Goal: Task Accomplishment & Management: Use online tool/utility

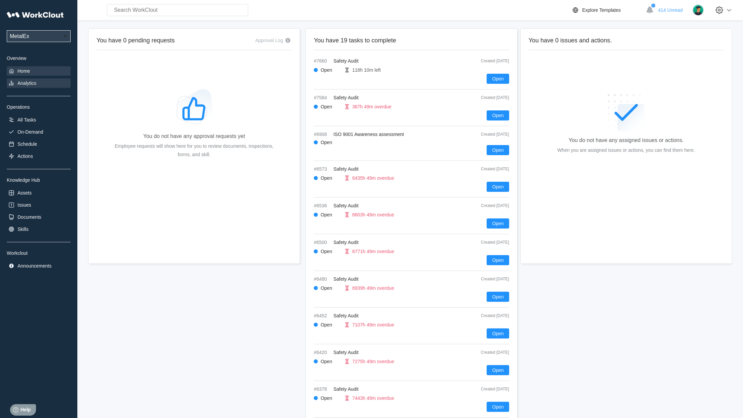
click at [26, 85] on div "Analytics" at bounding box center [27, 82] width 19 height 5
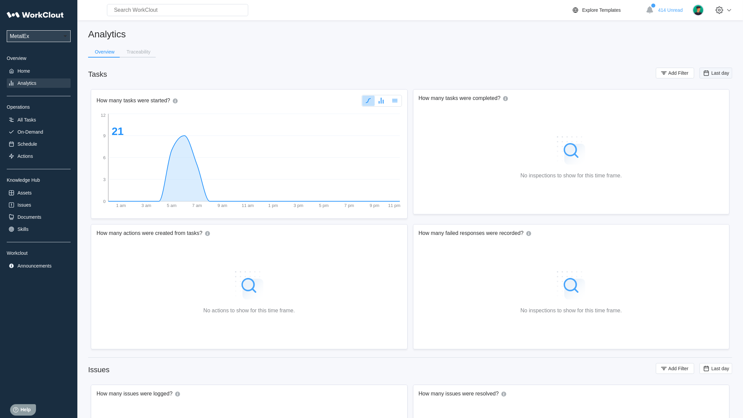
click at [717, 72] on span "Last day" at bounding box center [721, 72] width 18 height 5
click at [675, 73] on span "Add Filter" at bounding box center [679, 73] width 20 height 5
click at [491, 100] on div "Assignee" at bounding box center [494, 99] width 63 height 9
click at [484, 129] on div "Tag" at bounding box center [499, 124] width 72 height 11
click at [592, 103] on div "Tag" at bounding box center [613, 99] width 135 height 9
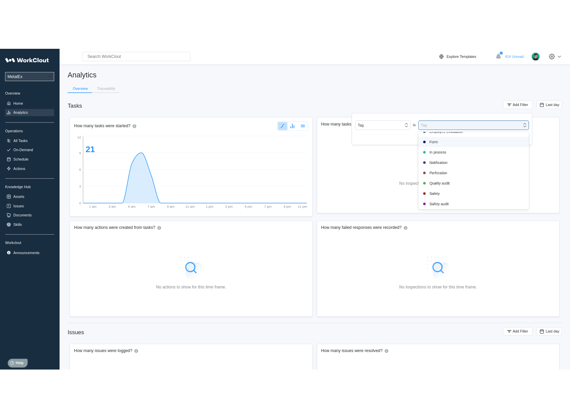
scroll to position [141, 0]
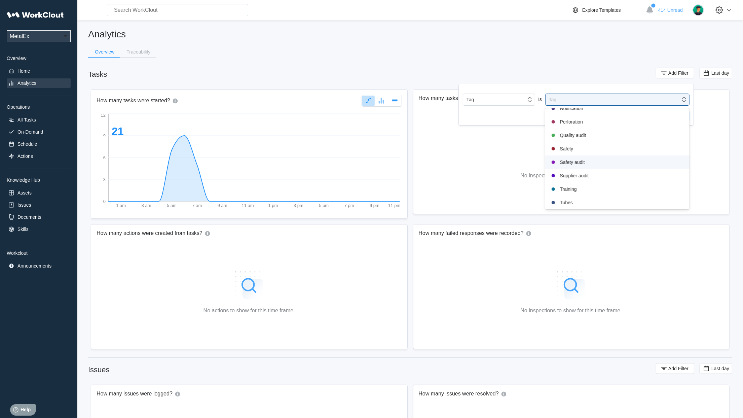
click at [576, 163] on div "Safety audit" at bounding box center [618, 162] width 136 height 8
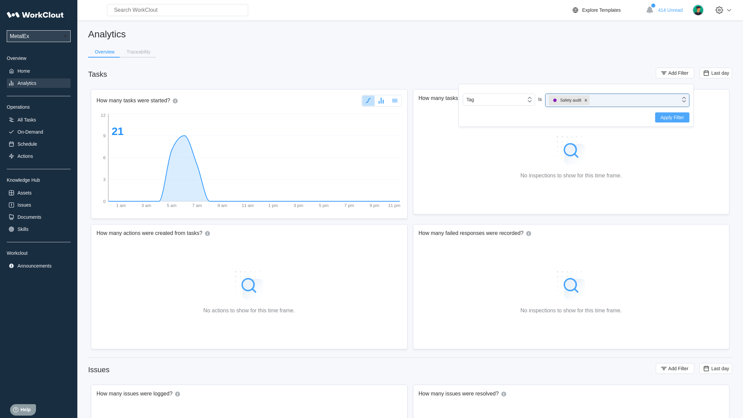
click at [673, 116] on span "Apply Filter" at bounding box center [673, 117] width 24 height 5
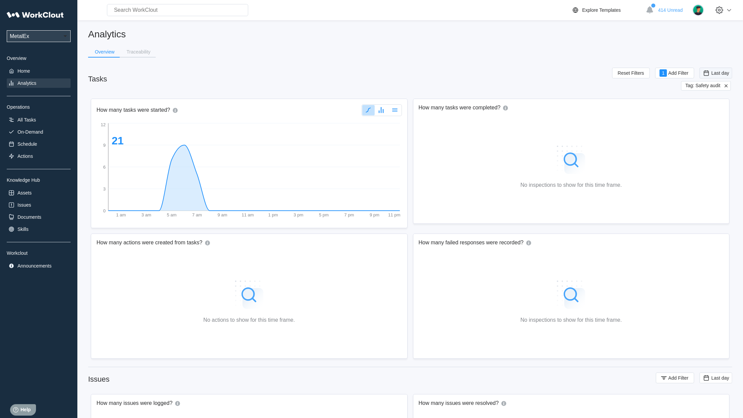
click at [717, 74] on span "Last day" at bounding box center [721, 72] width 18 height 5
click at [707, 140] on div "Custom" at bounding box center [706, 140] width 16 height 5
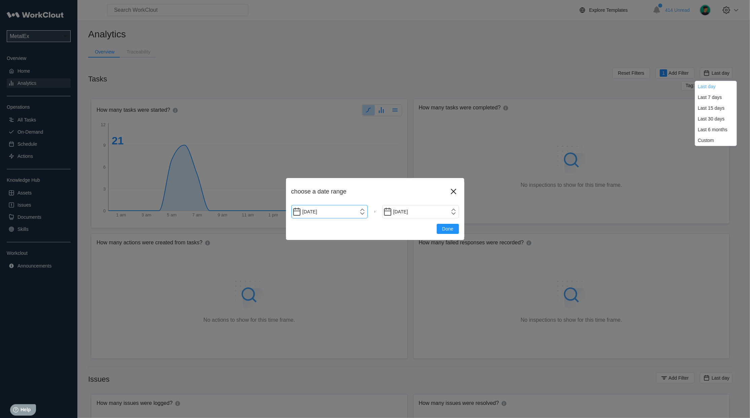
click at [365, 212] on input "[DATE]" at bounding box center [329, 211] width 77 height 13
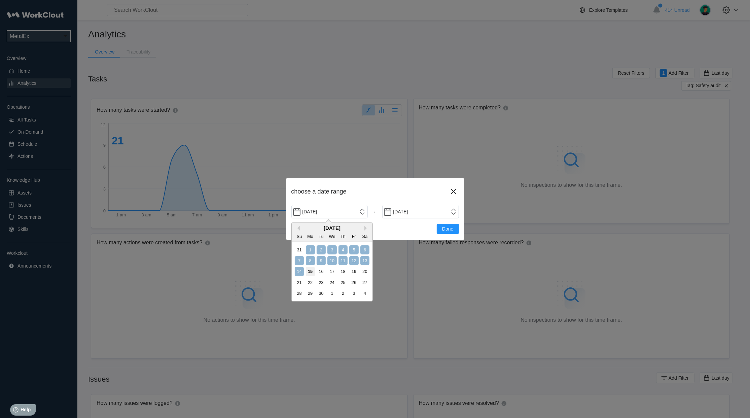
click at [310, 251] on div "1" at bounding box center [310, 249] width 9 height 9
type input "[DATE]"
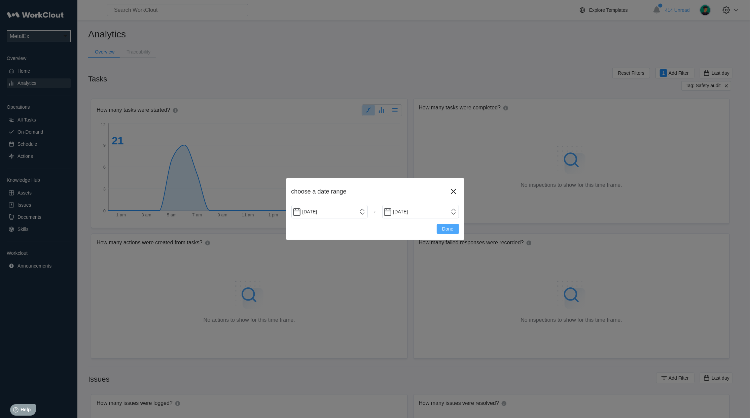
click at [454, 230] on button "Done" at bounding box center [448, 229] width 22 height 10
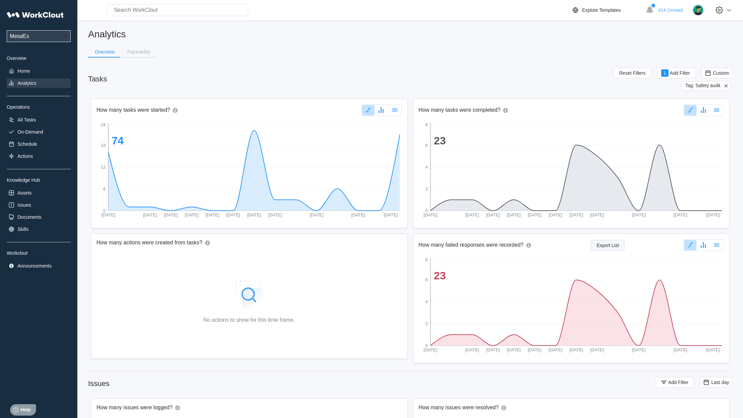
click at [619, 246] on span "Export List" at bounding box center [608, 245] width 22 height 5
